Goal: Information Seeking & Learning: Check status

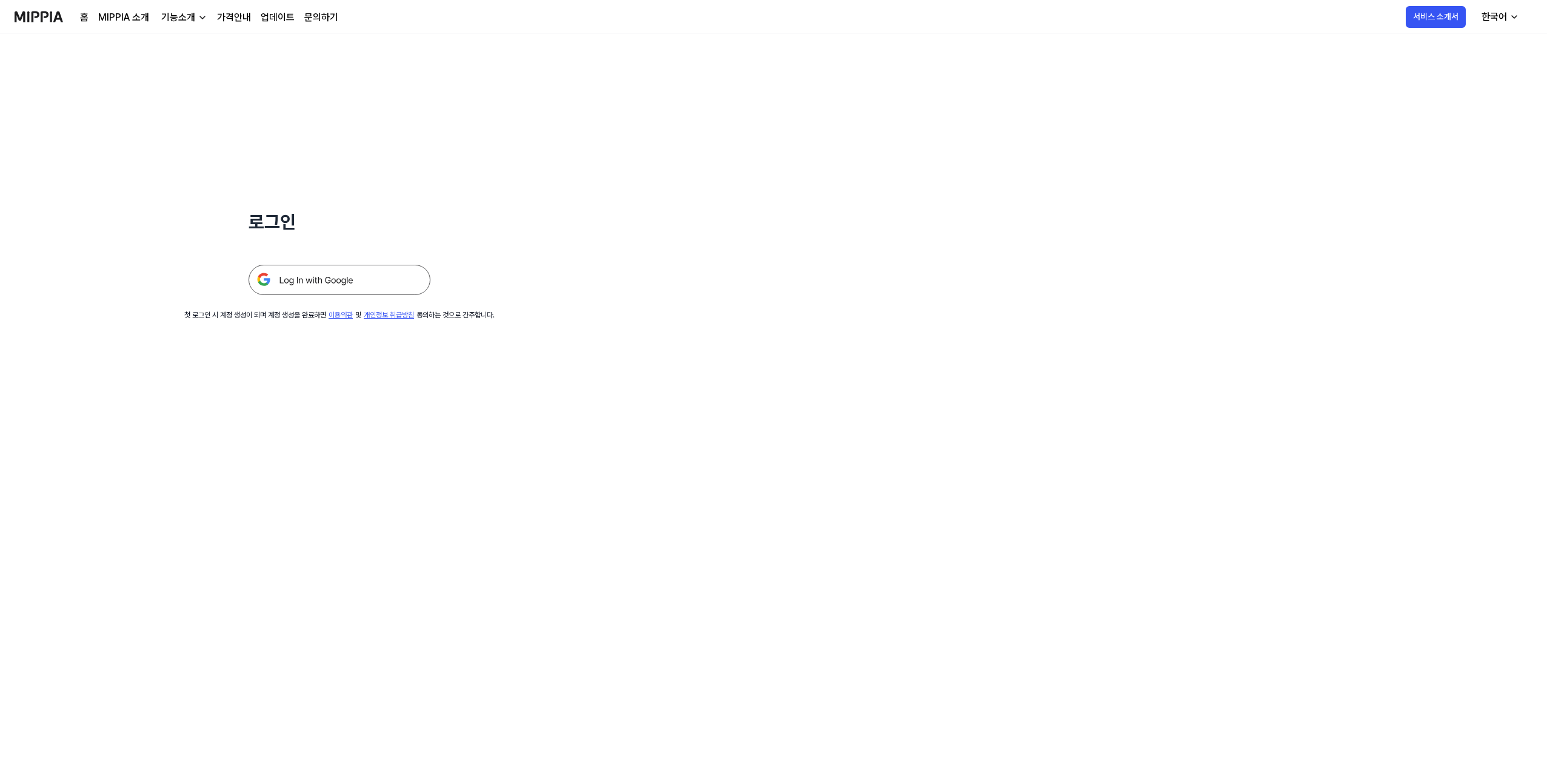
click at [332, 292] on img at bounding box center [340, 280] width 182 height 30
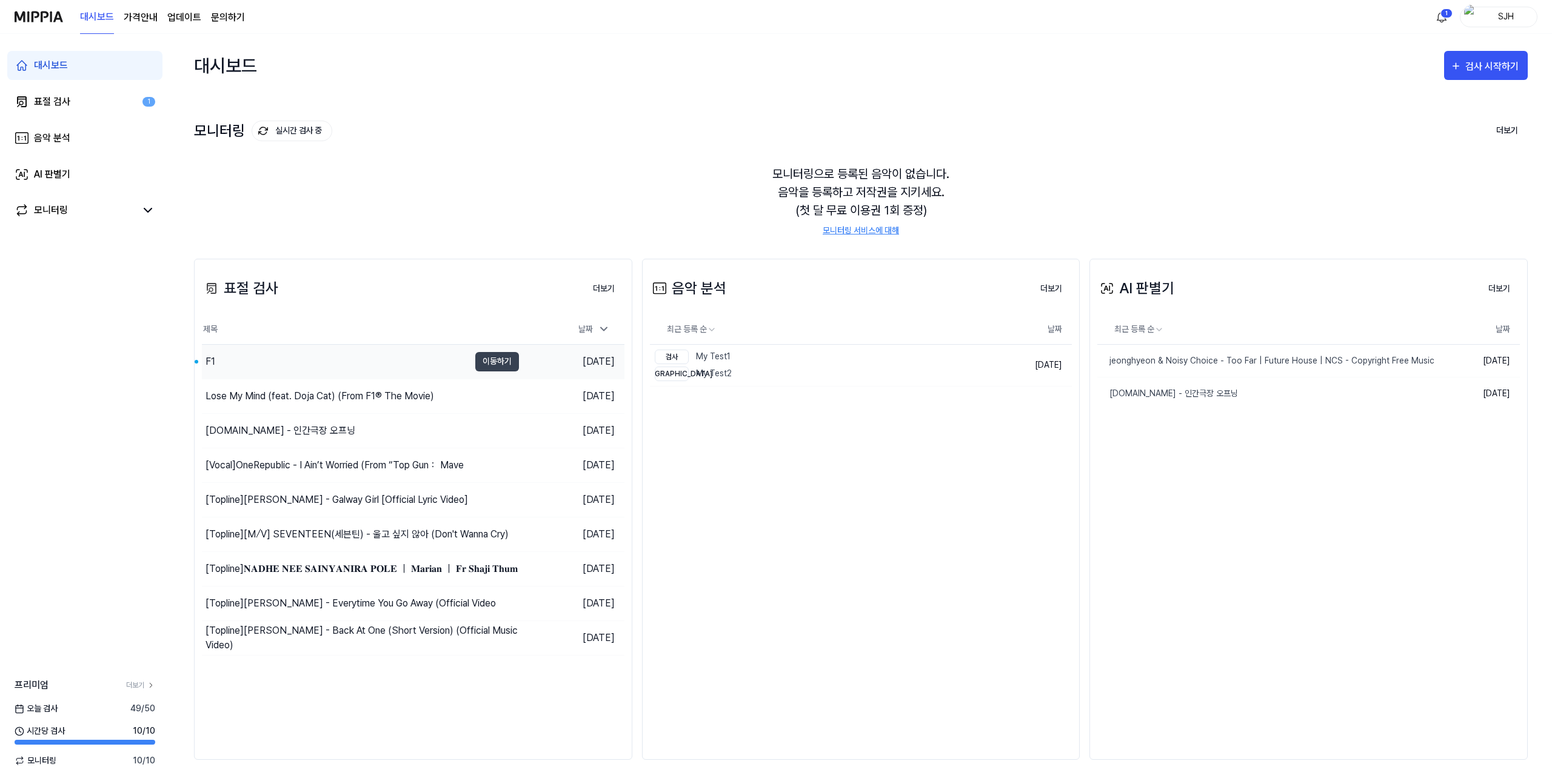
click at [240, 359] on div "F1" at bounding box center [335, 361] width 267 height 34
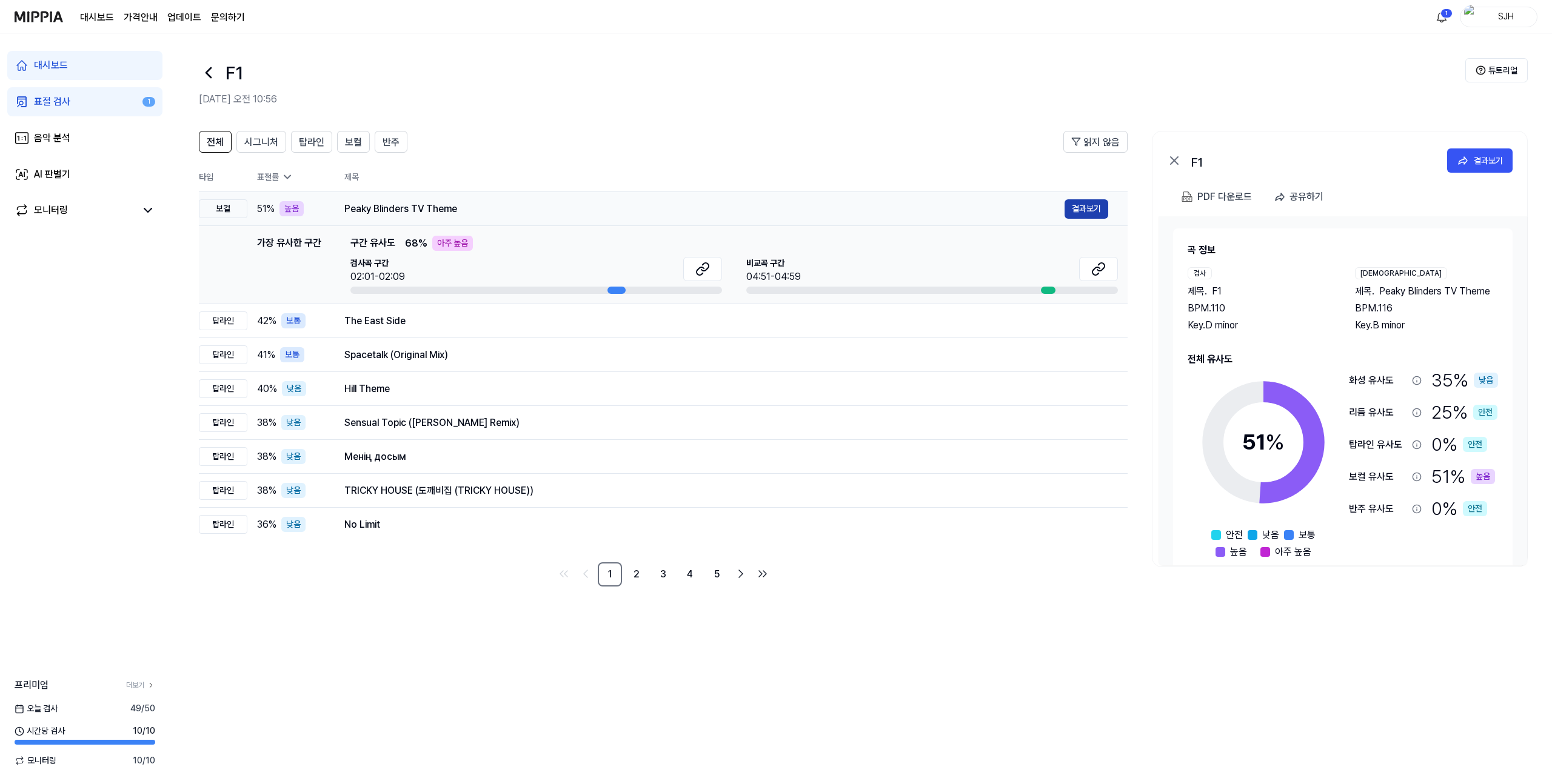
click at [1100, 209] on button "결과보기" at bounding box center [1086, 209] width 44 height 19
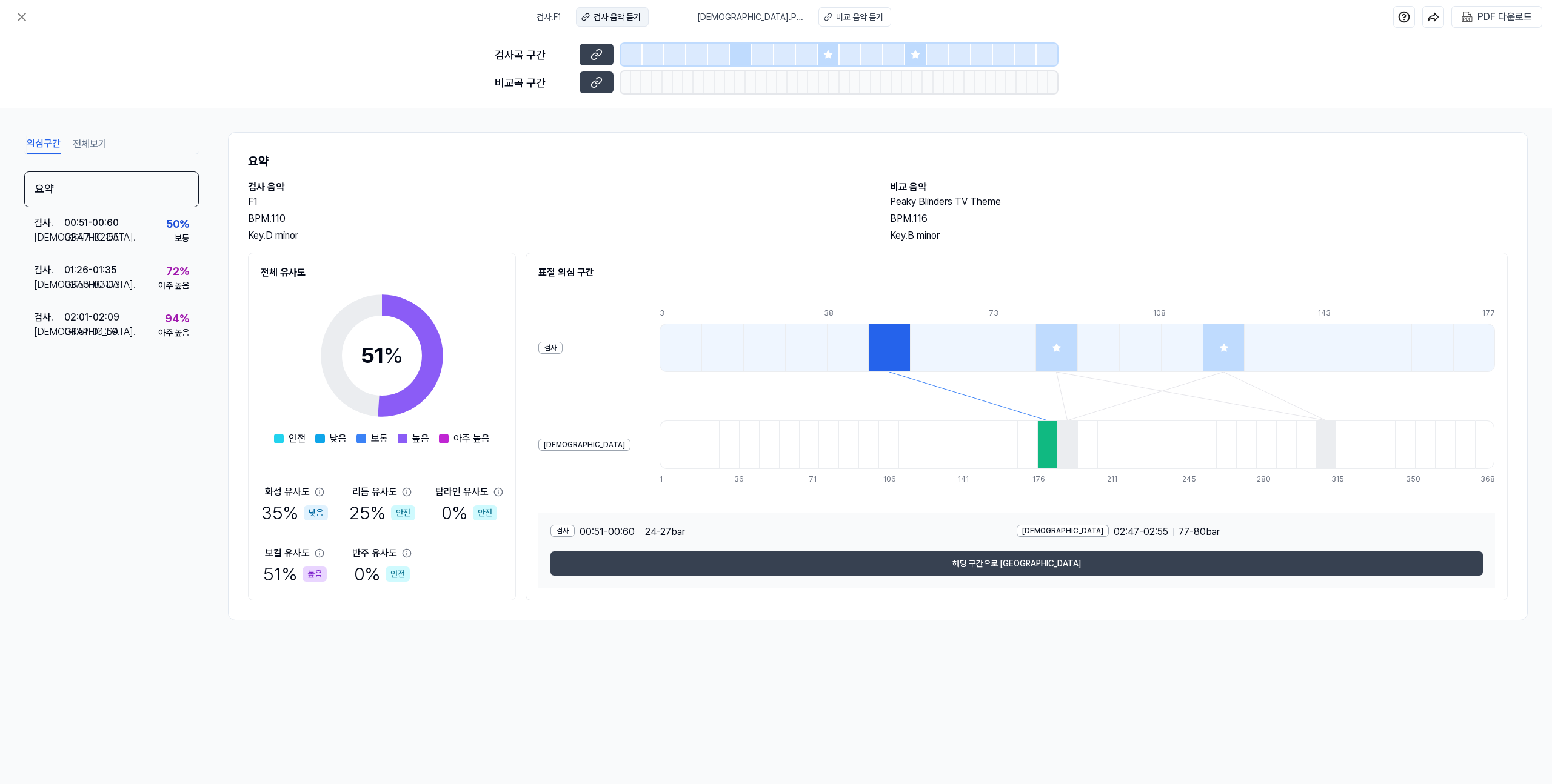
click at [613, 8] on button "검사 음악 듣기" at bounding box center [613, 17] width 73 height 19
click at [1036, 355] on div at bounding box center [1056, 347] width 42 height 48
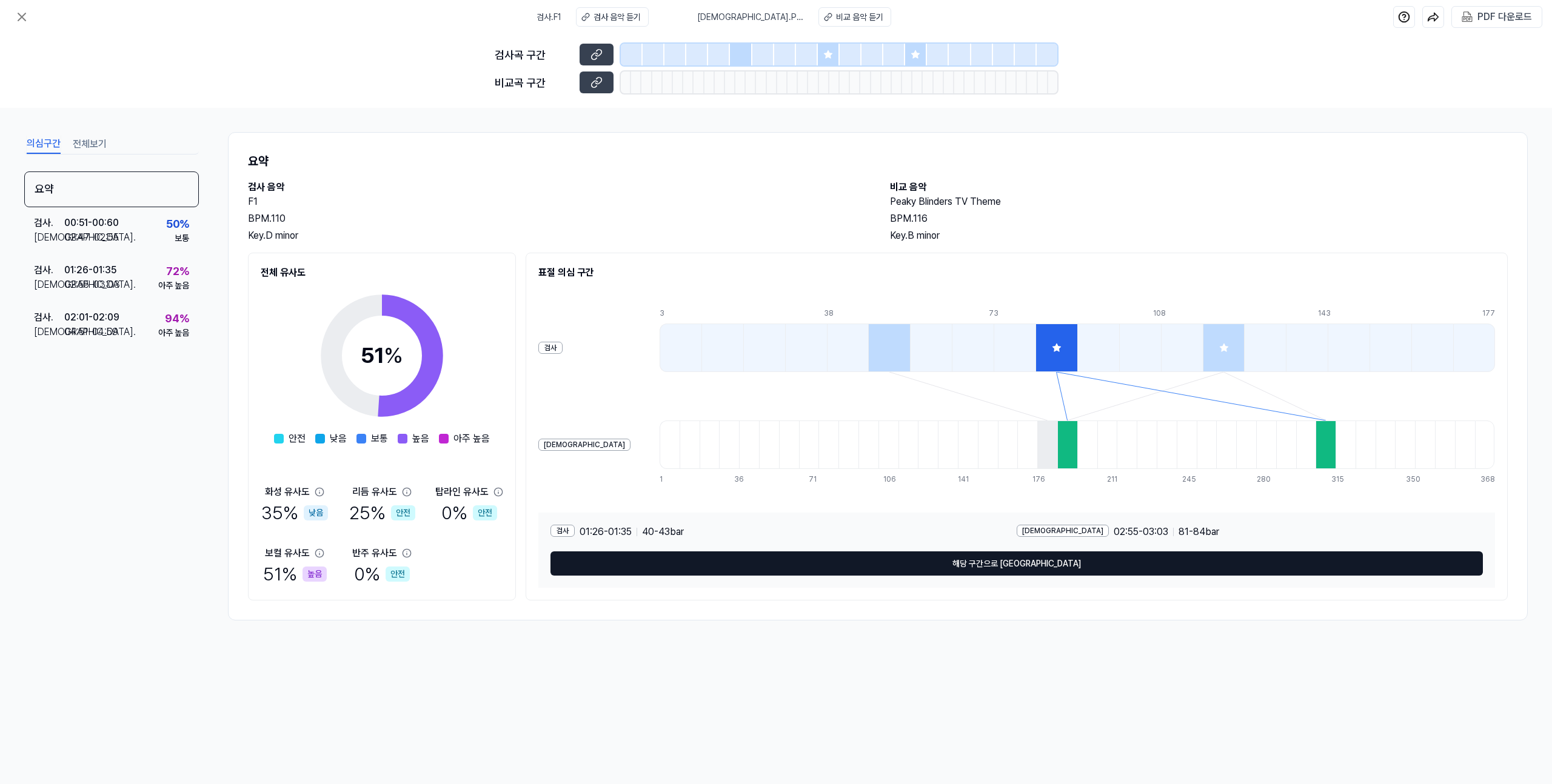
click at [974, 561] on button "해당 구간으로 [GEOGRAPHIC_DATA]" at bounding box center [1016, 563] width 932 height 25
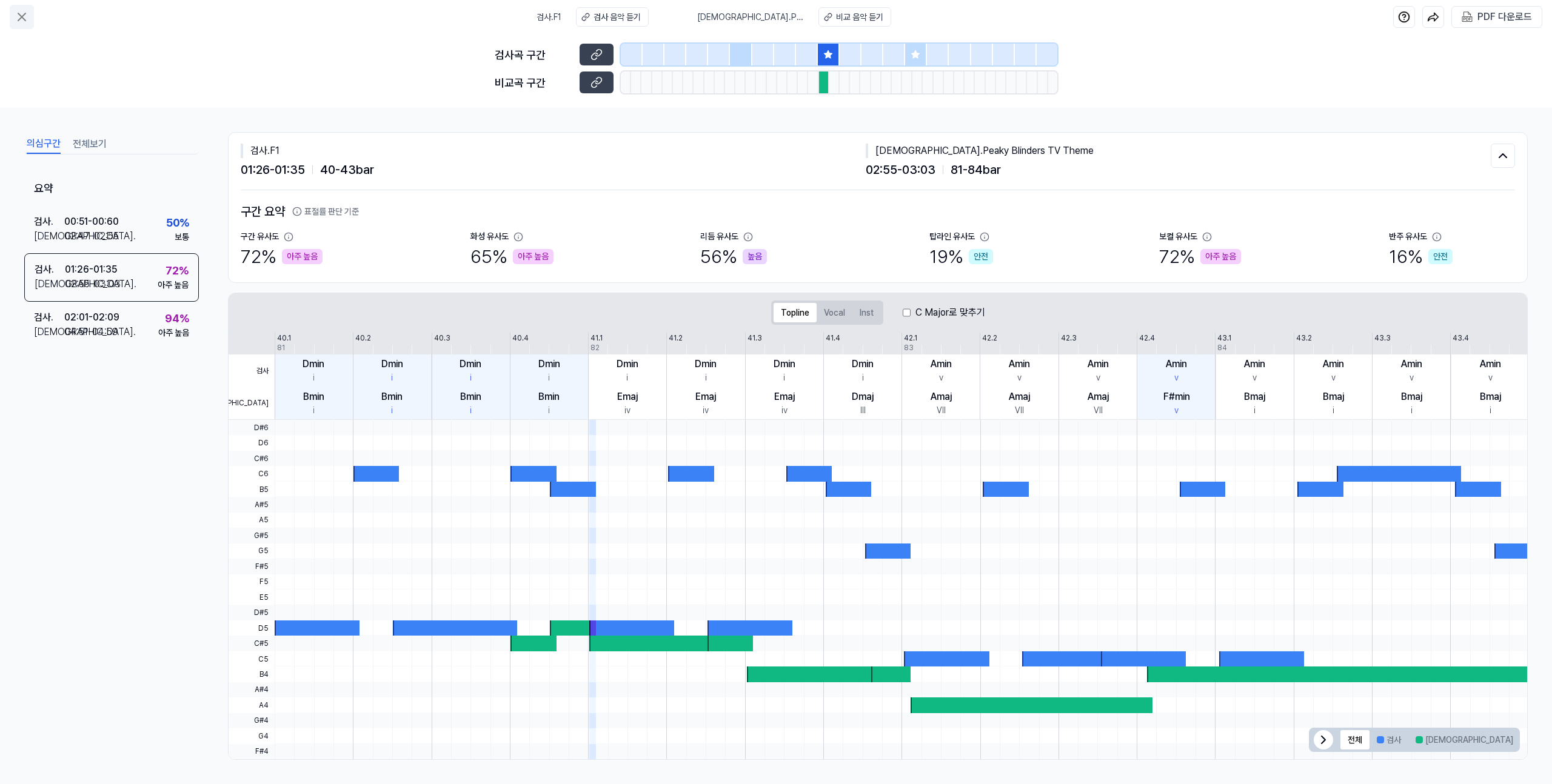
click at [31, 17] on button at bounding box center [22, 17] width 25 height 25
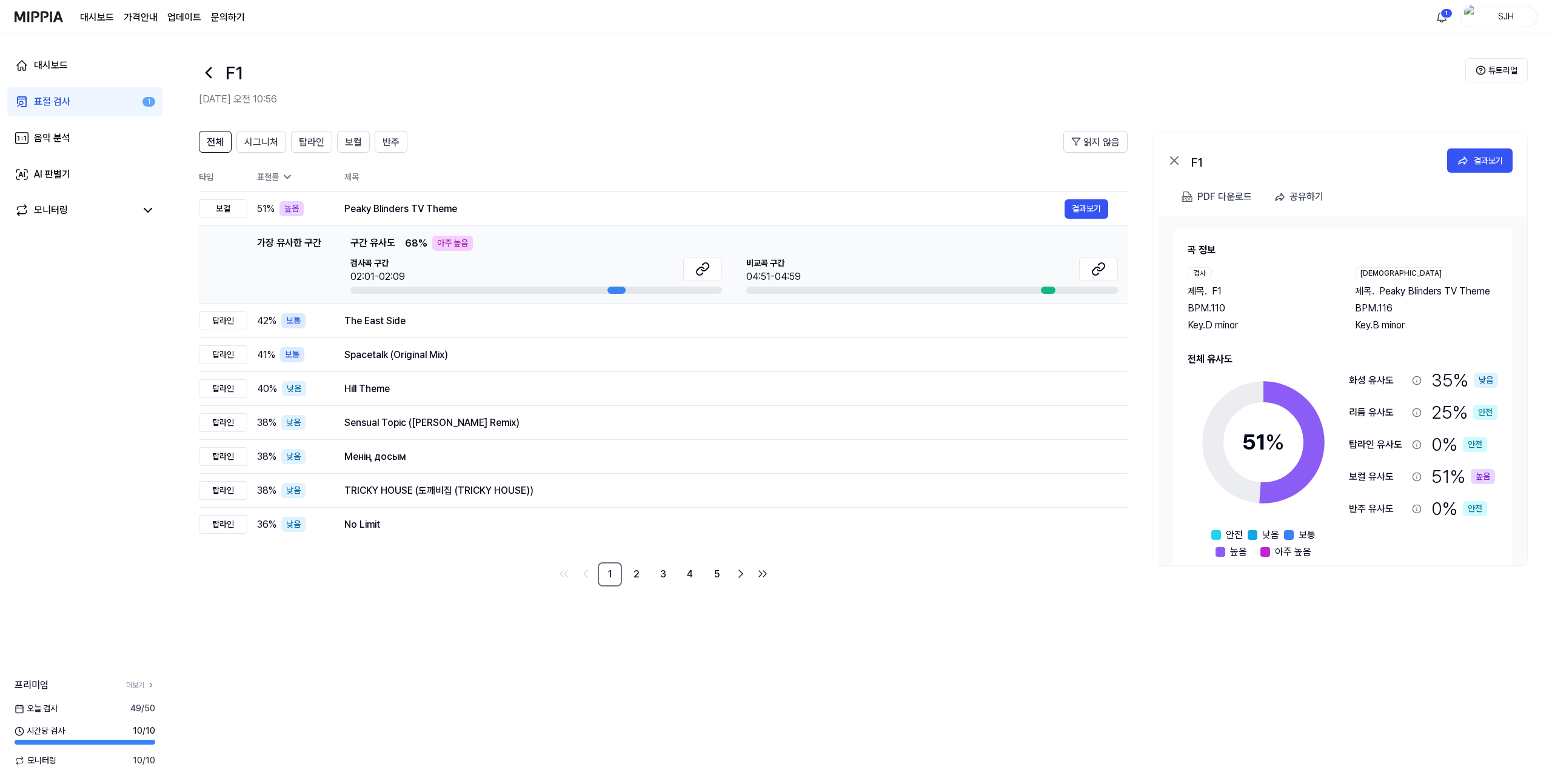
click at [51, 5] on img at bounding box center [38, 17] width 48 height 33
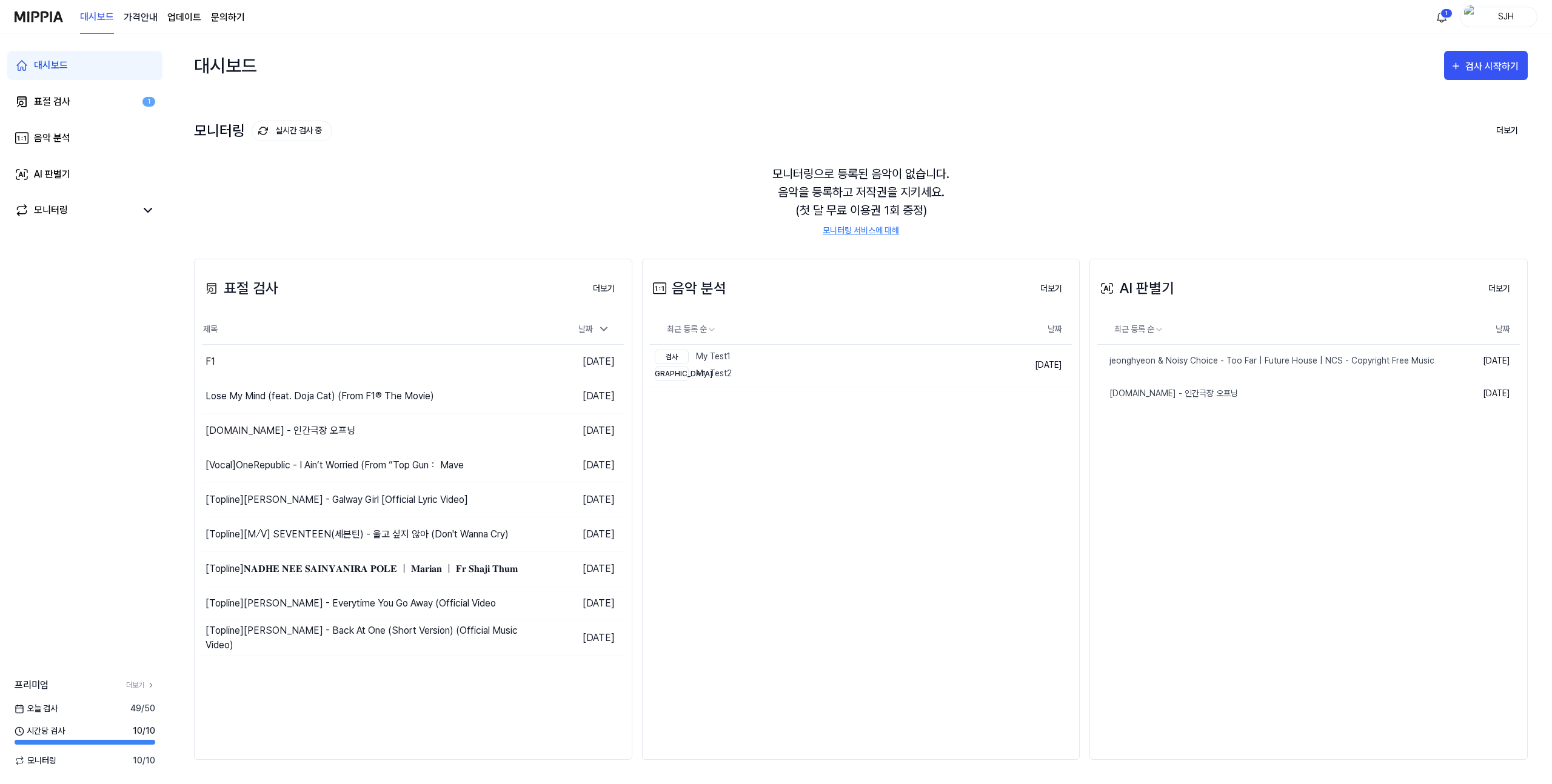
click at [149, 17] on 버튼 "가격안내" at bounding box center [141, 18] width 34 height 15
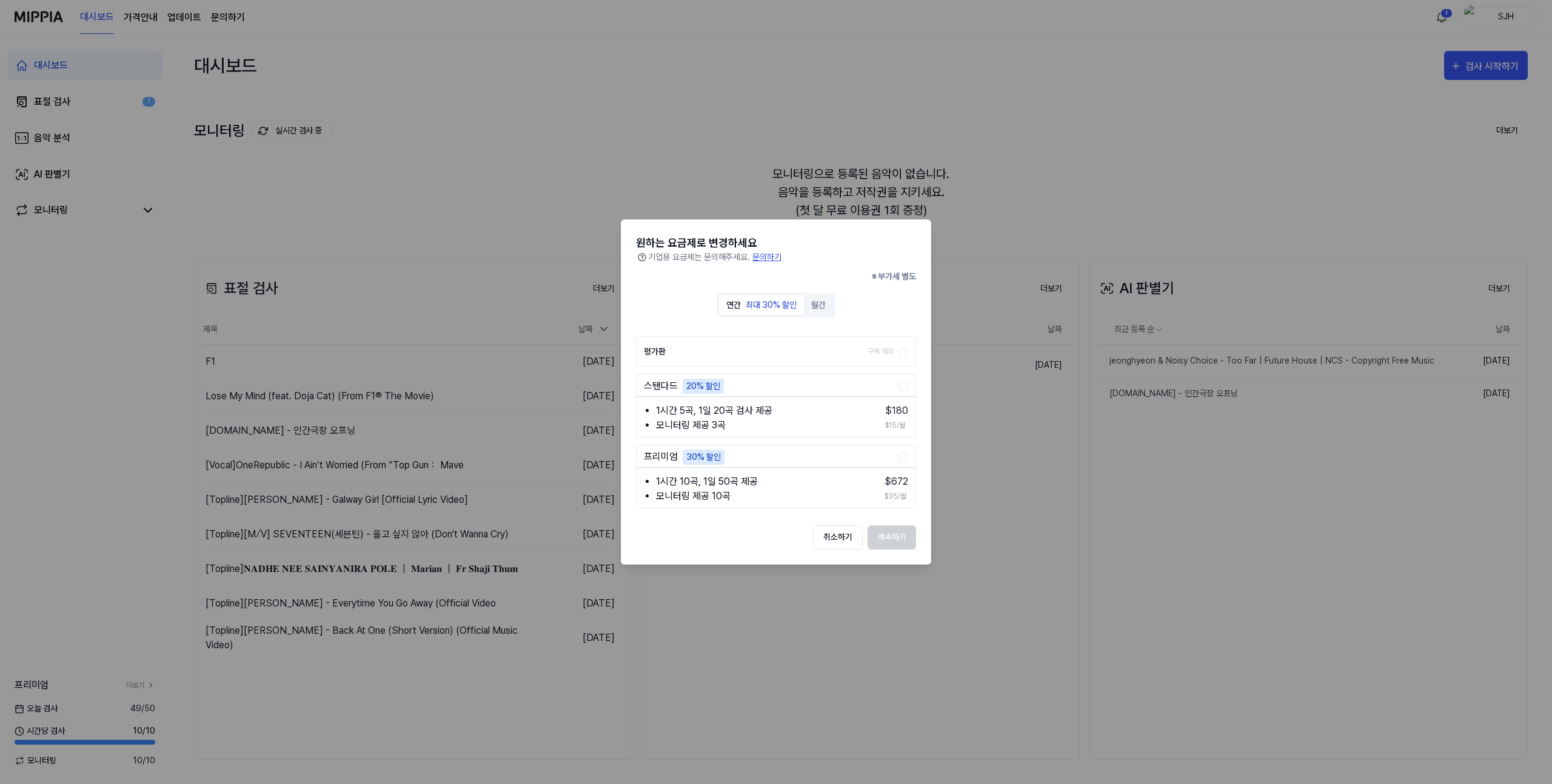
click at [195, 20] on div at bounding box center [776, 392] width 1552 height 784
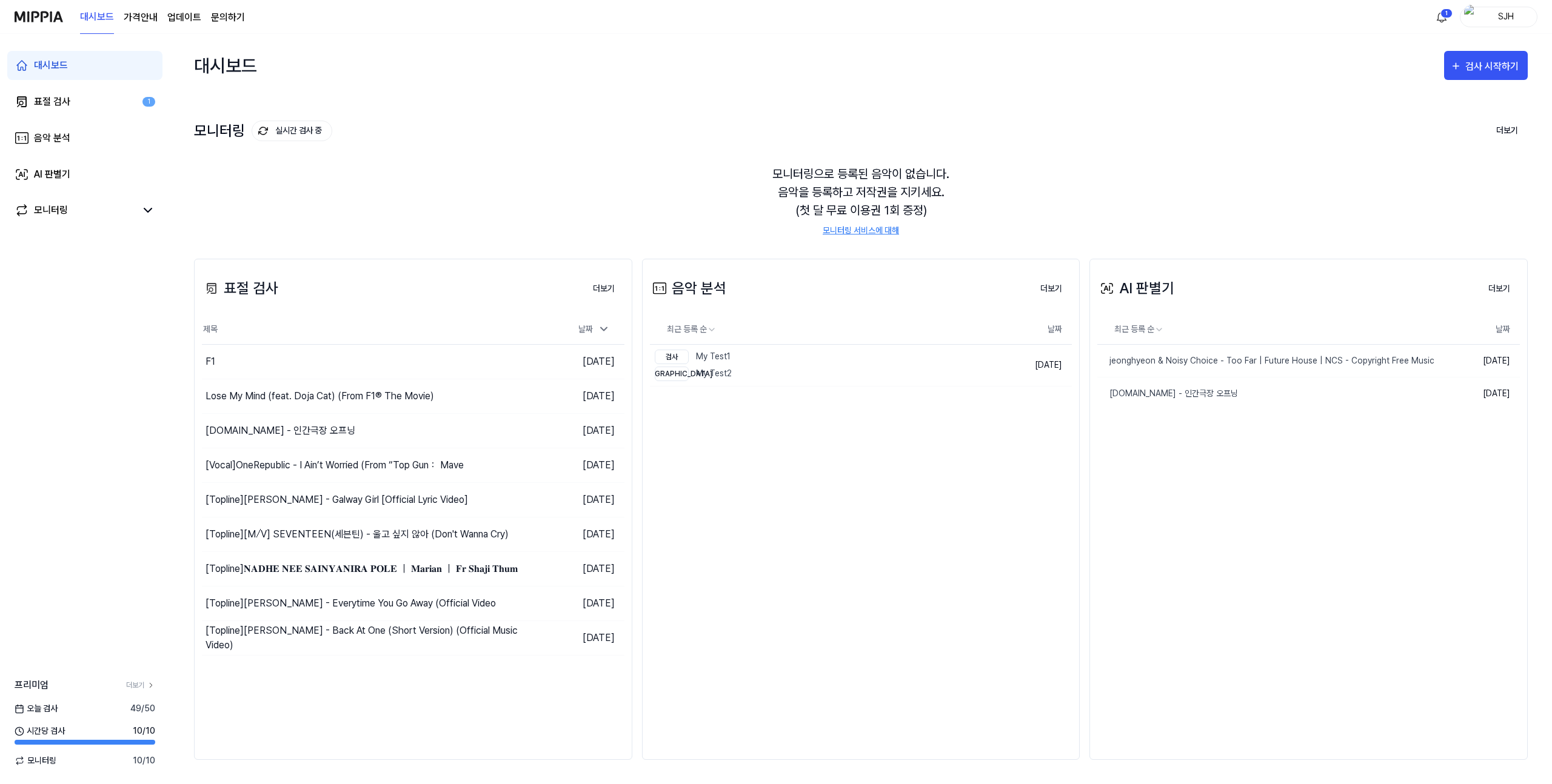
click at [218, 23] on link "문의하기" at bounding box center [227, 18] width 34 height 15
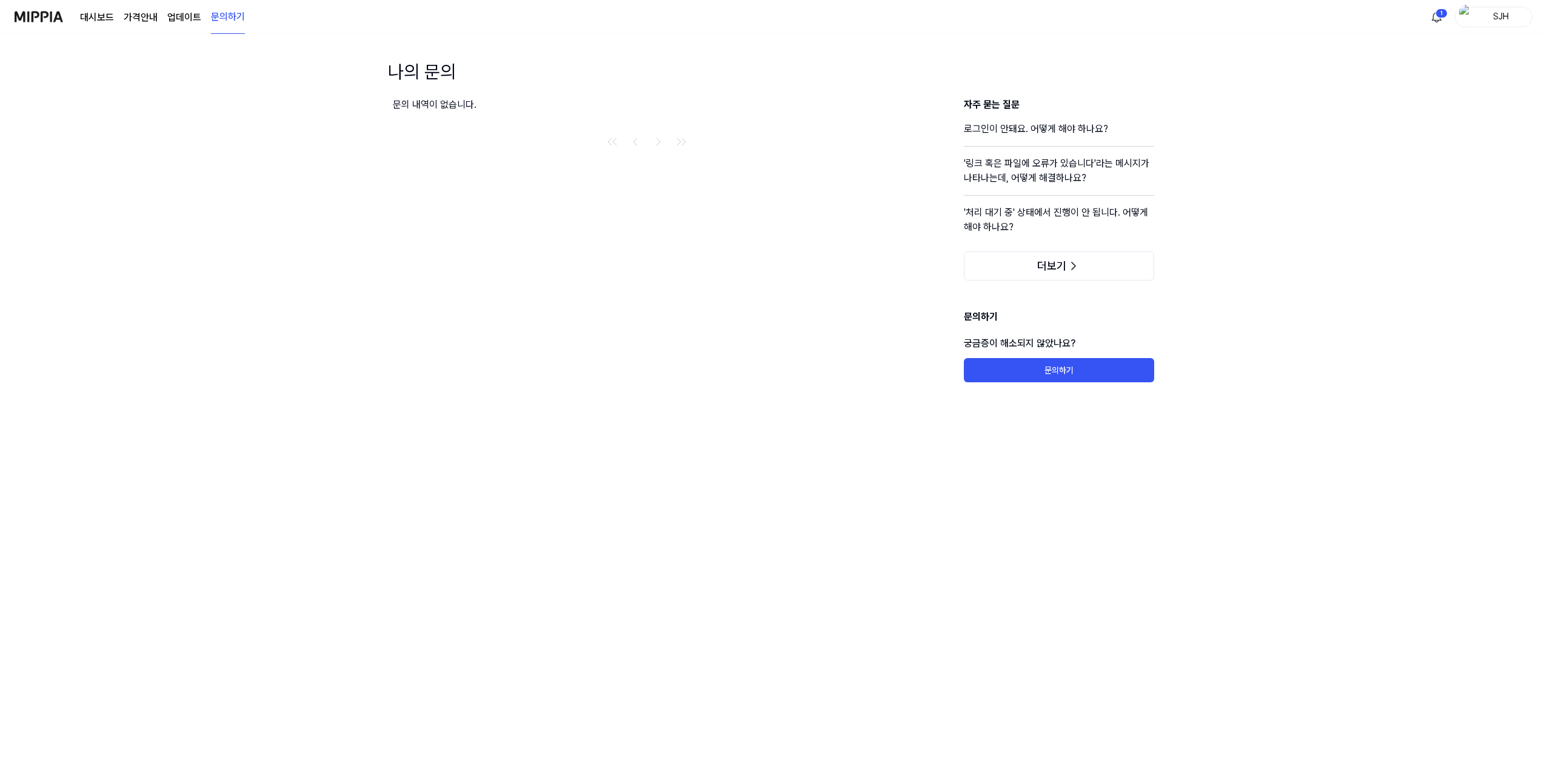
click at [168, 18] on link "업데이트" at bounding box center [184, 18] width 34 height 15
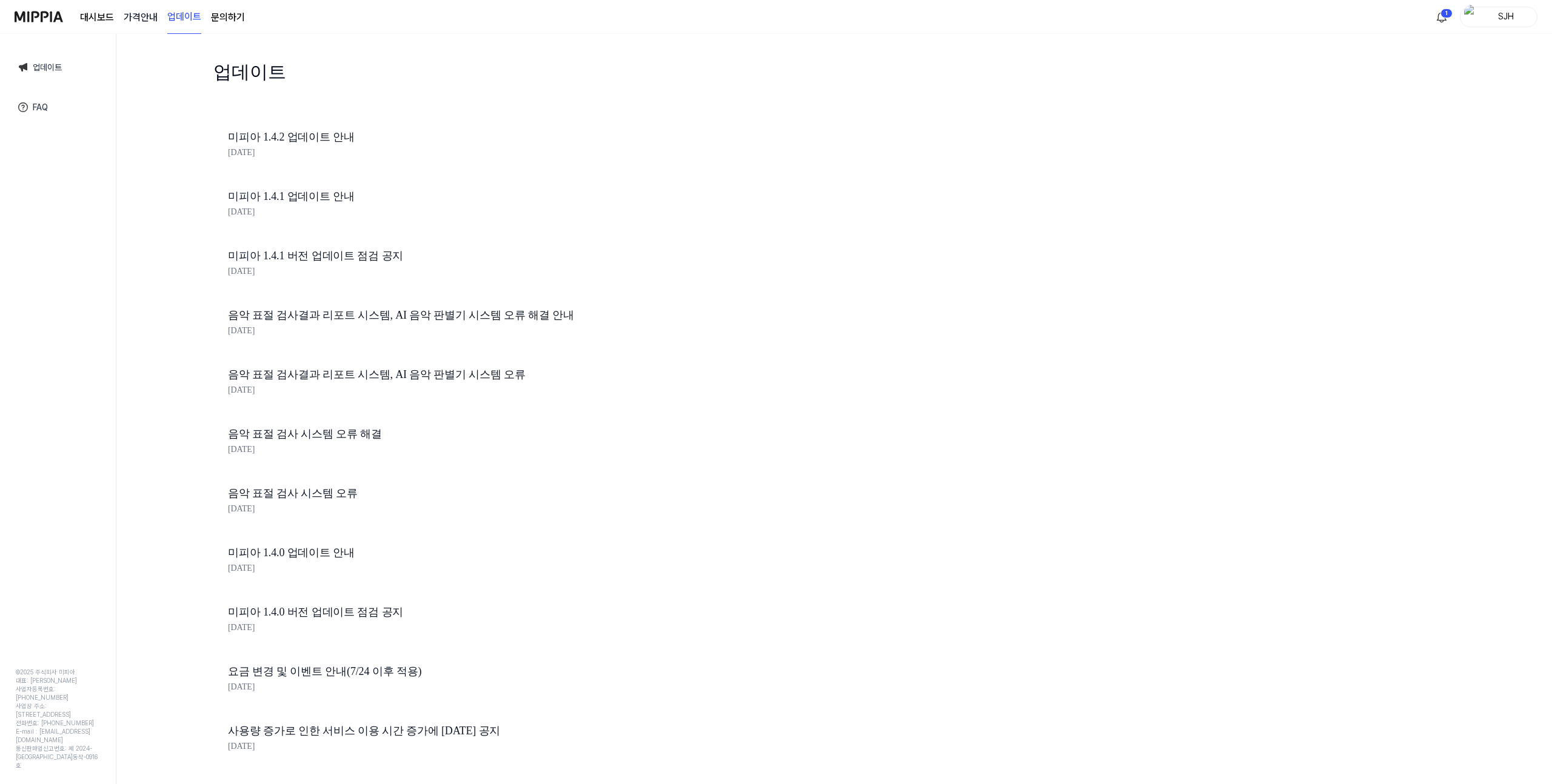
click at [129, 19] on 버튼 "가격안내" at bounding box center [141, 18] width 34 height 15
click at [42, 17] on img at bounding box center [38, 17] width 48 height 33
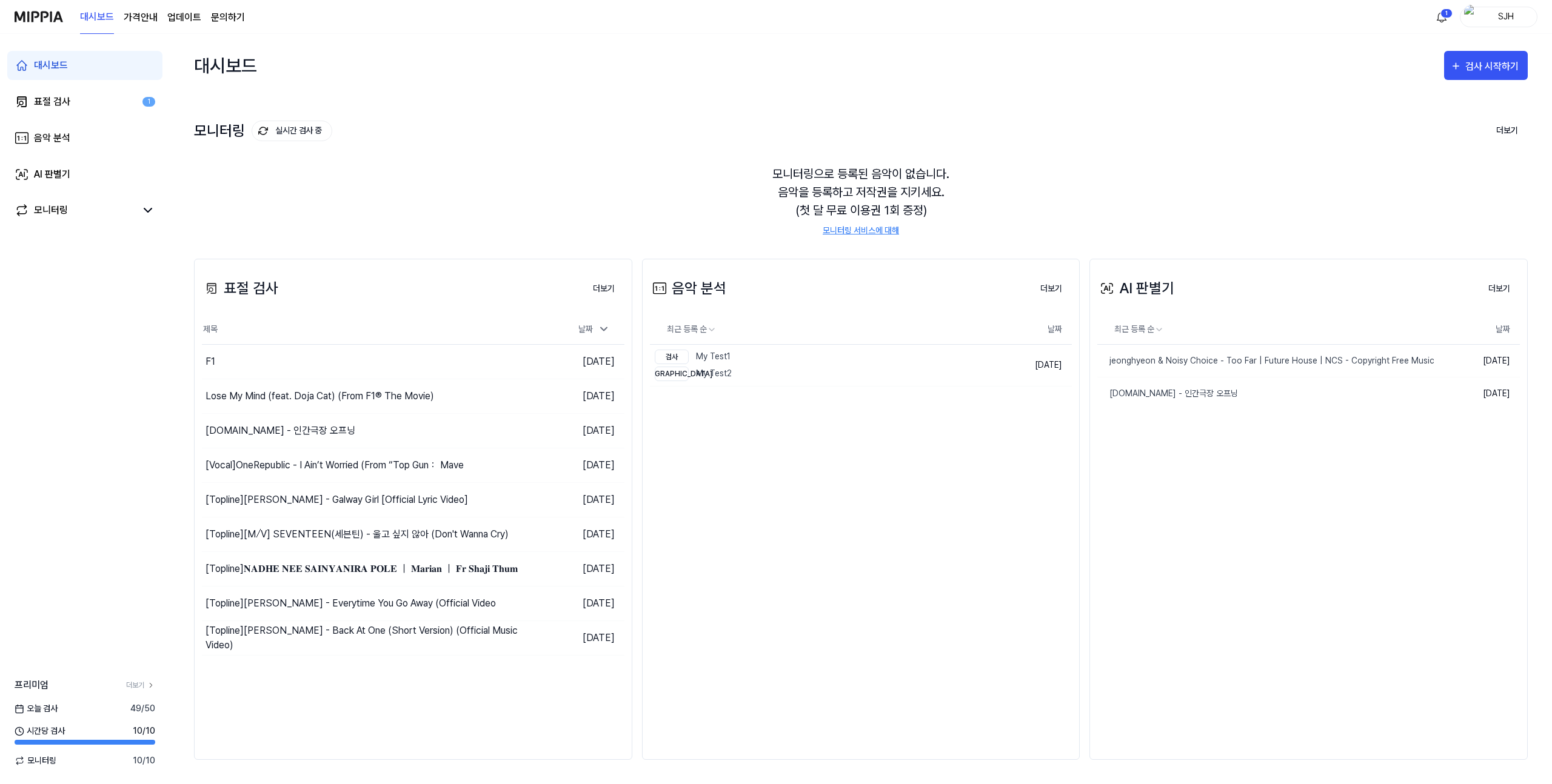
click at [182, 18] on link "업데이트" at bounding box center [184, 18] width 34 height 15
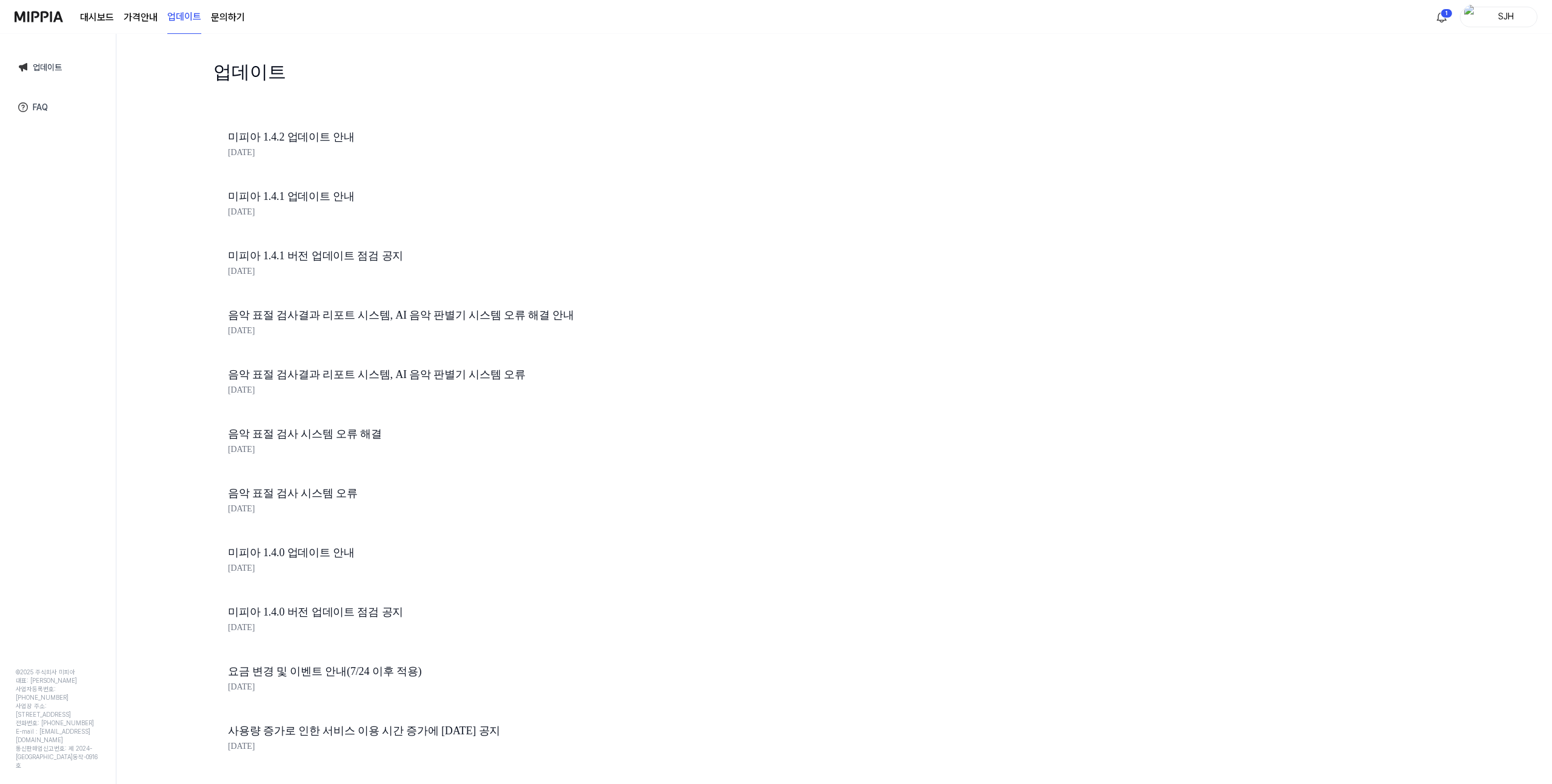
click at [245, 21] on div "대시보드 가격안내 업데이트 문의하기 1 SJH" at bounding box center [776, 17] width 1523 height 33
click at [79, 21] on div "대시보드 가격안내 업데이트 문의하기" at bounding box center [129, 17] width 230 height 33
click at [40, 21] on img at bounding box center [38, 17] width 48 height 33
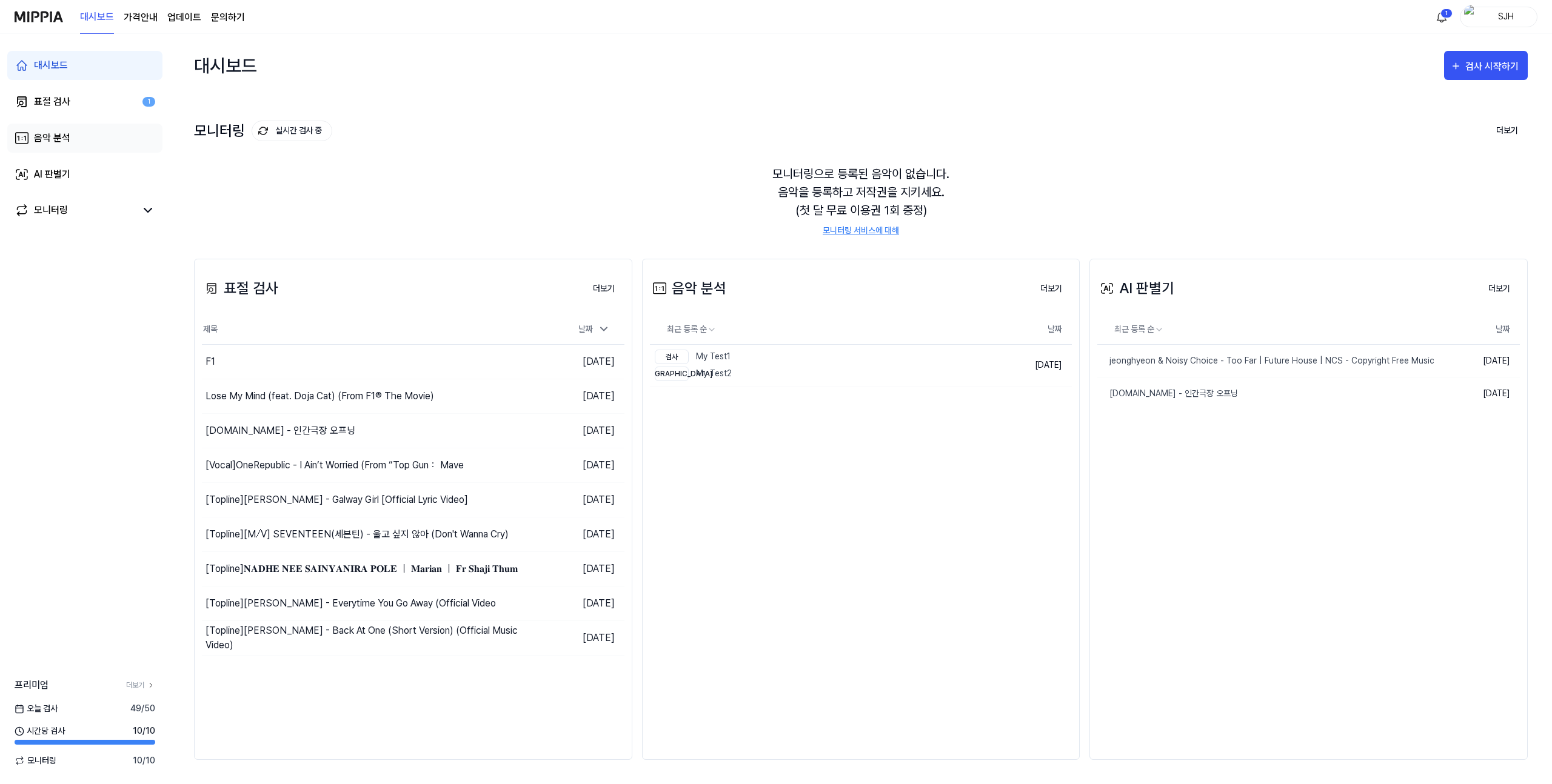
click at [83, 127] on link "음악 분석" at bounding box center [85, 139] width 155 height 29
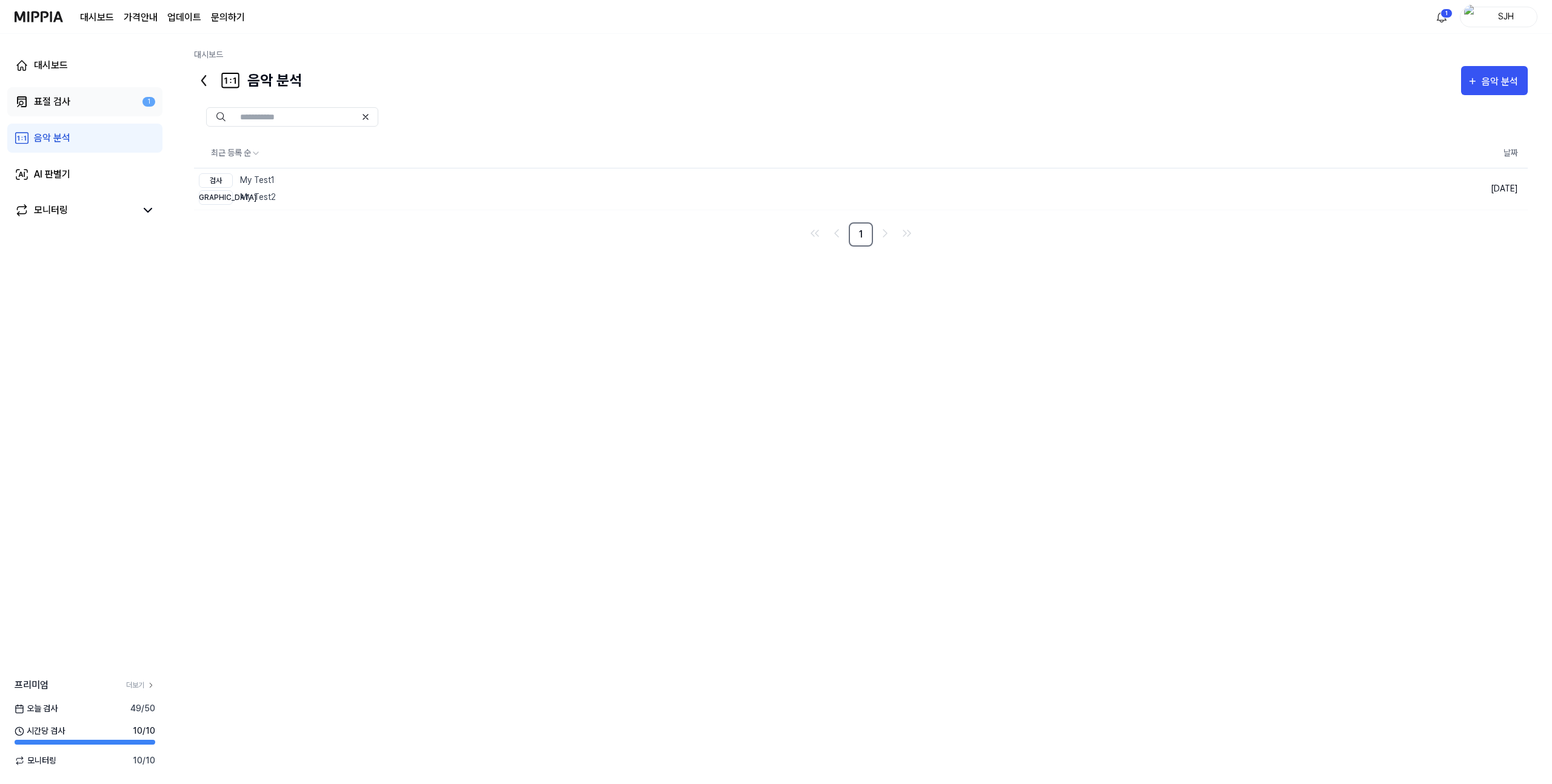
click at [78, 95] on link "표절 검사 1" at bounding box center [85, 102] width 155 height 29
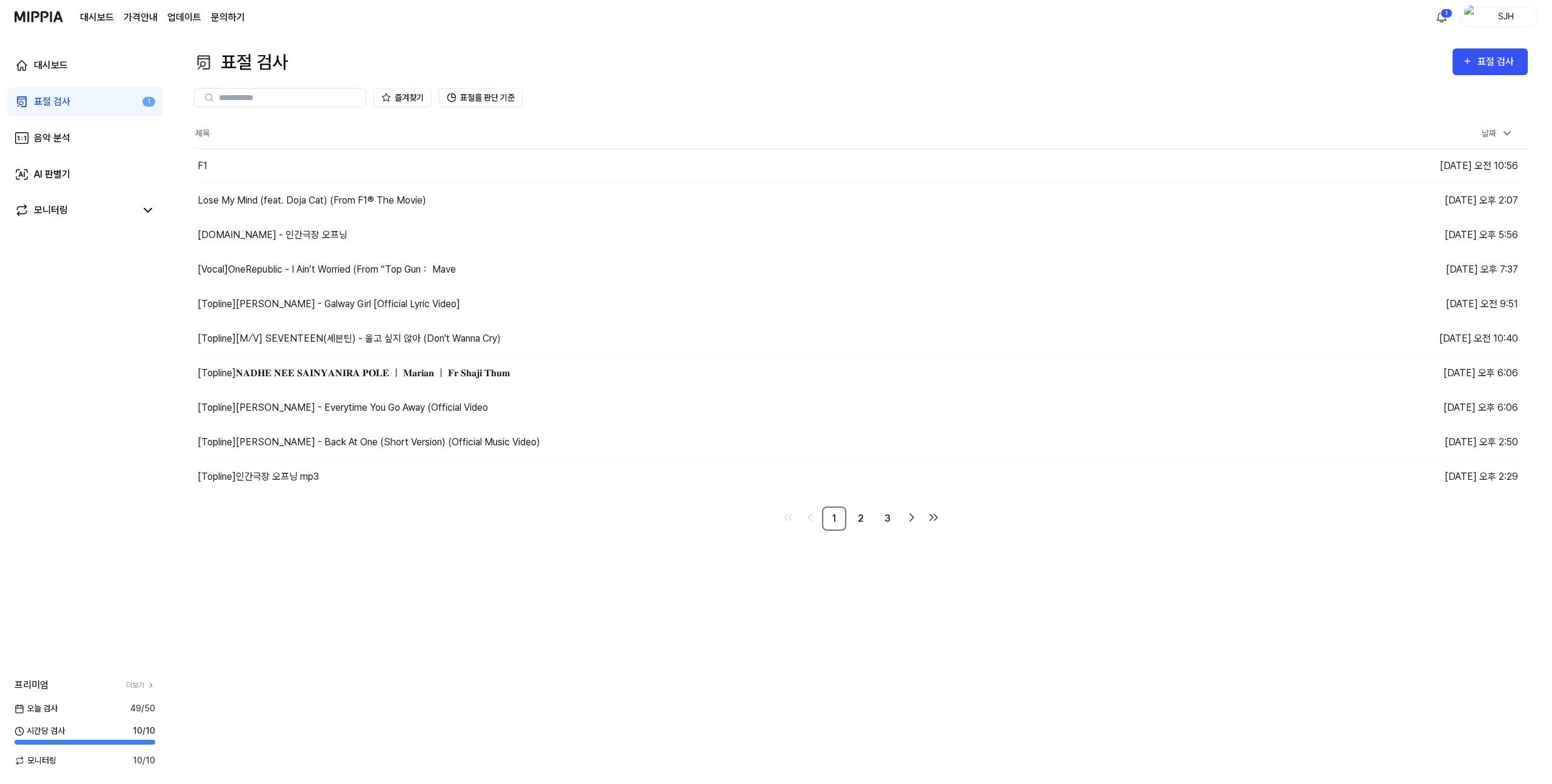
click at [1451, 21] on div "1 SJH" at bounding box center [1484, 17] width 105 height 21
click at [1447, 21] on html "대시보드 가격안내 업데이트 문의하기 1 SJH 대시보드 표절 검사 1 음악 분석 AI 판별기 모니터링 프리미엄 더보기 [DATE] 검사 49 …" at bounding box center [776, 392] width 1552 height 784
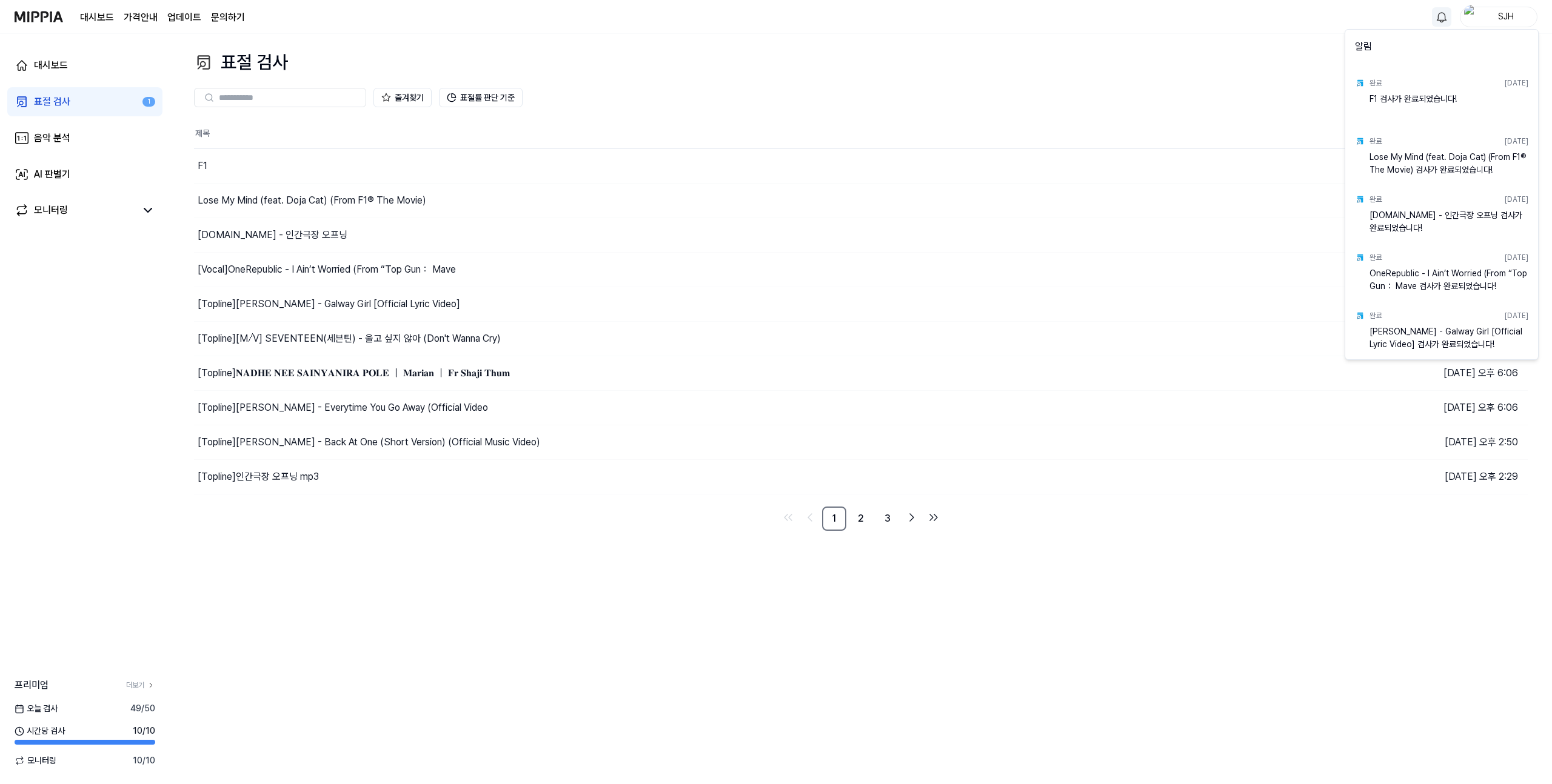
click at [1520, 16] on html "대시보드 가격안내 업데이트 문의하기 SJH 대시보드 표절 검사 1 음악 분석 AI 판별기 모니터링 프리미엄 더보기 [DATE] 검사 49 / …" at bounding box center [776, 392] width 1552 height 784
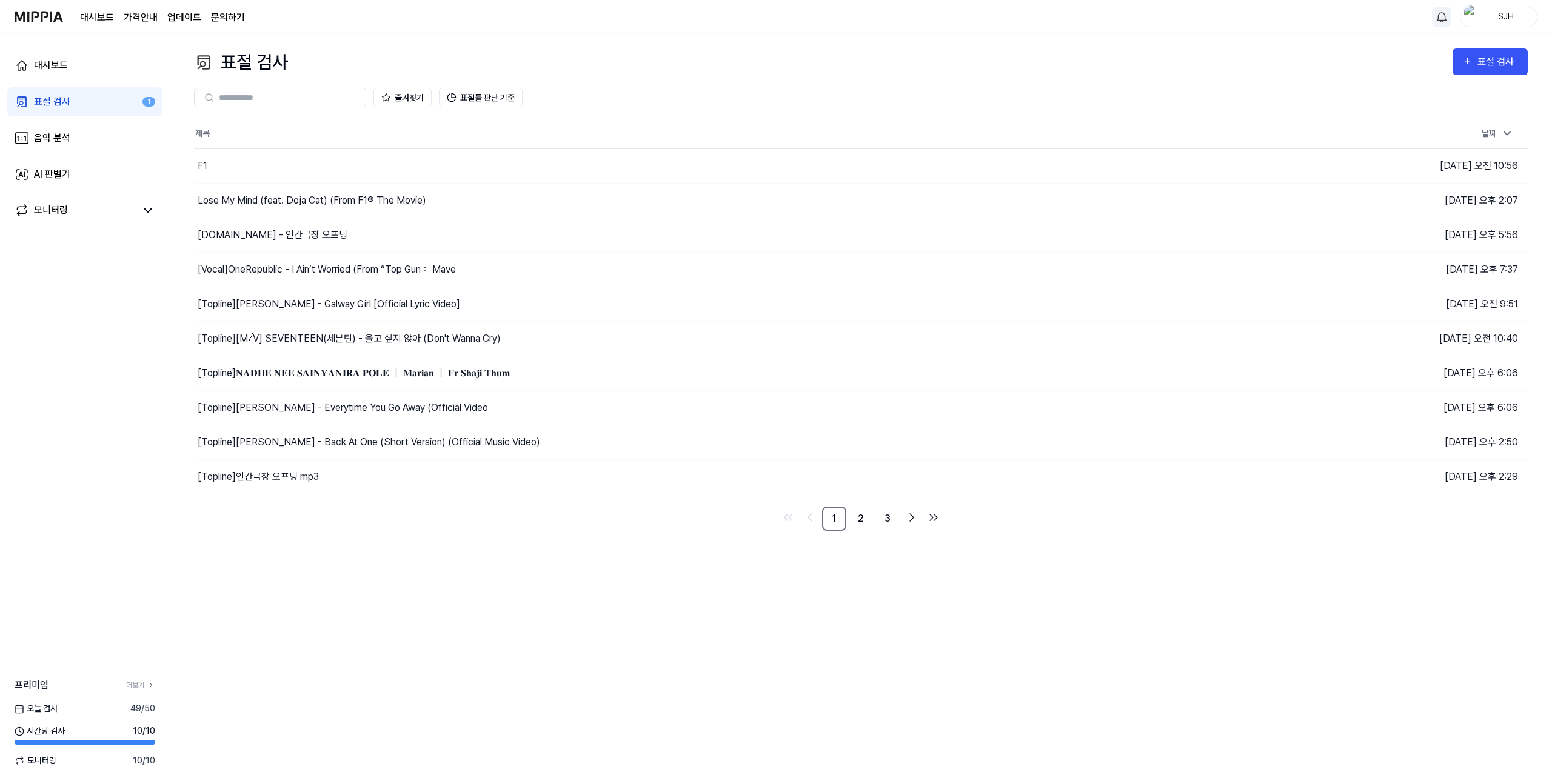
click at [1517, 15] on div "SJH" at bounding box center [1505, 17] width 47 height 13
click at [1221, 35] on div "표절 검사 표절 검사 표절 검사 음악 분석 AI 판별기 즐겨찾기 표절률 판단 기준 제목 날짜 F1 이동하기 [DATE] 오전 10:56 Los…" at bounding box center [861, 409] width 1382 height 750
